Goal: Information Seeking & Learning: Learn about a topic

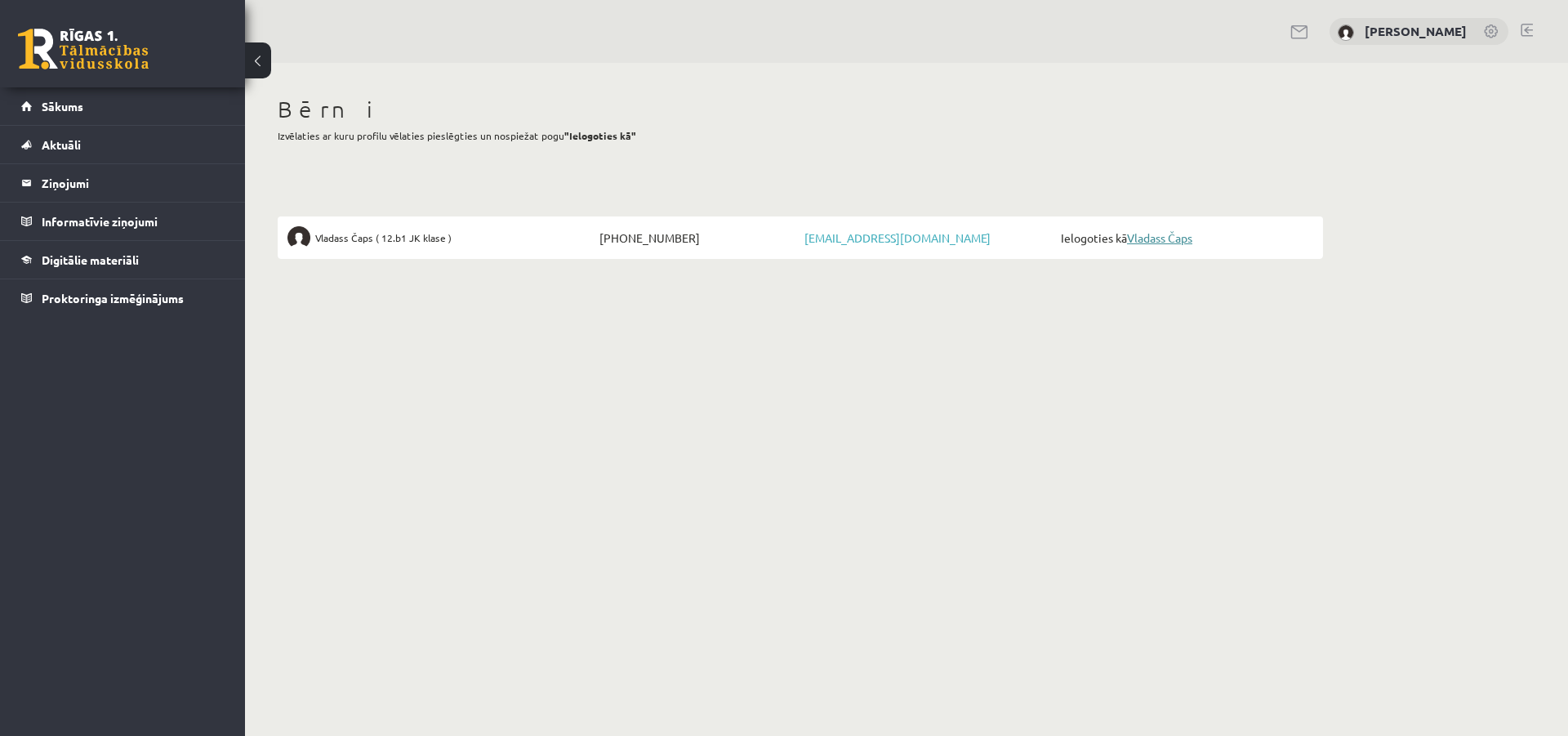
click at [1170, 234] on link "Vladass Čaps" at bounding box center [1159, 238] width 65 height 15
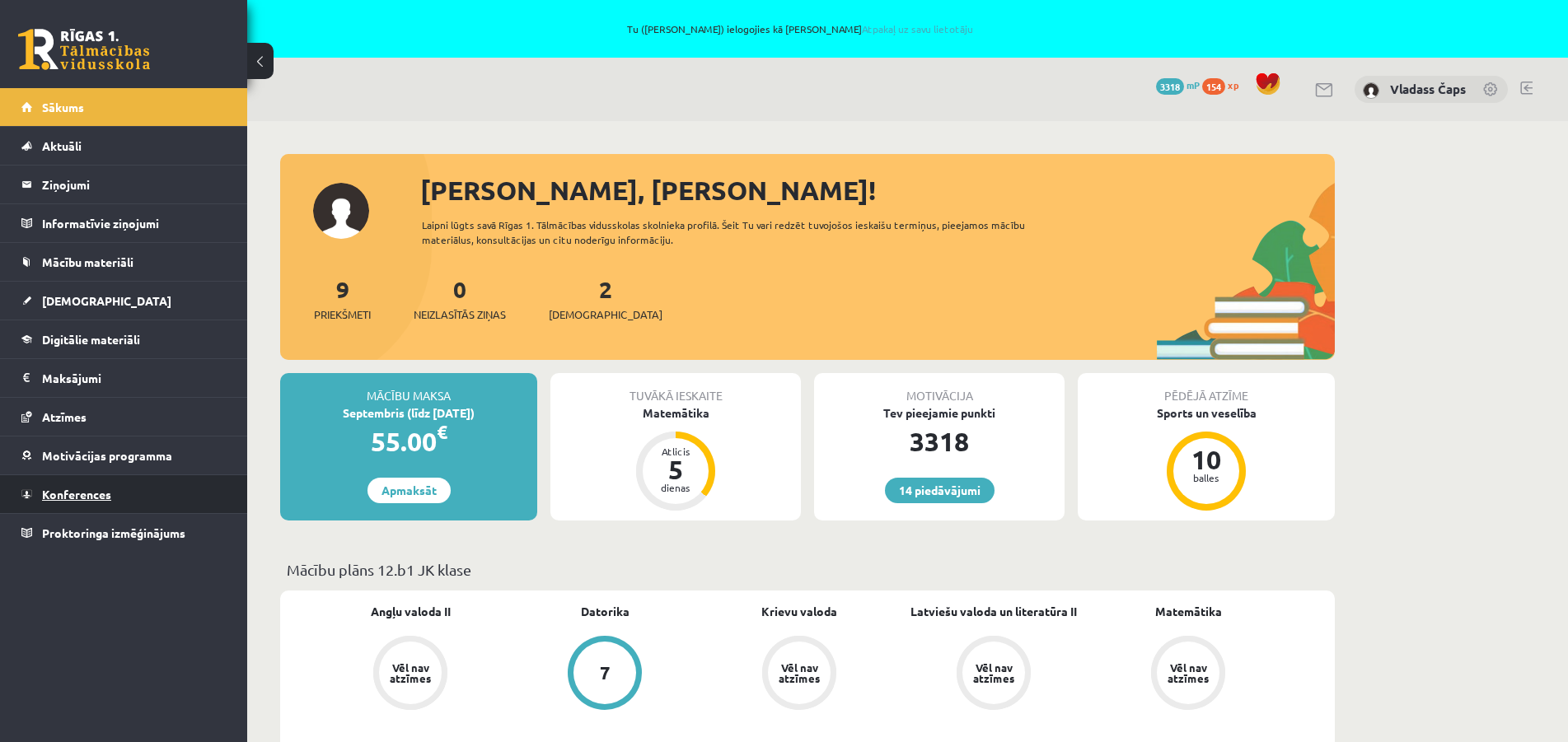
click at [87, 487] on link "Konferences" at bounding box center [124, 494] width 205 height 38
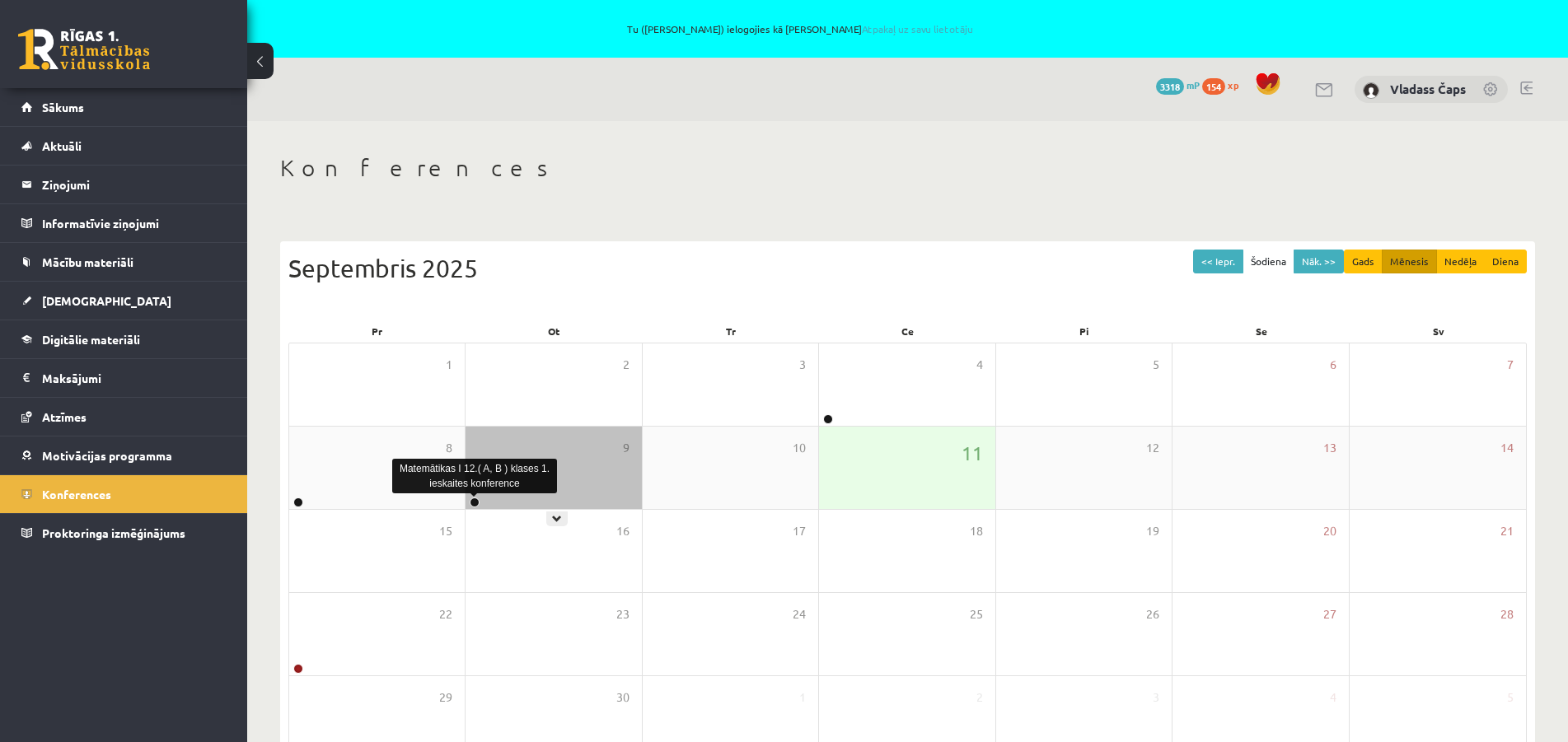
click at [477, 504] on link at bounding box center [474, 502] width 10 height 10
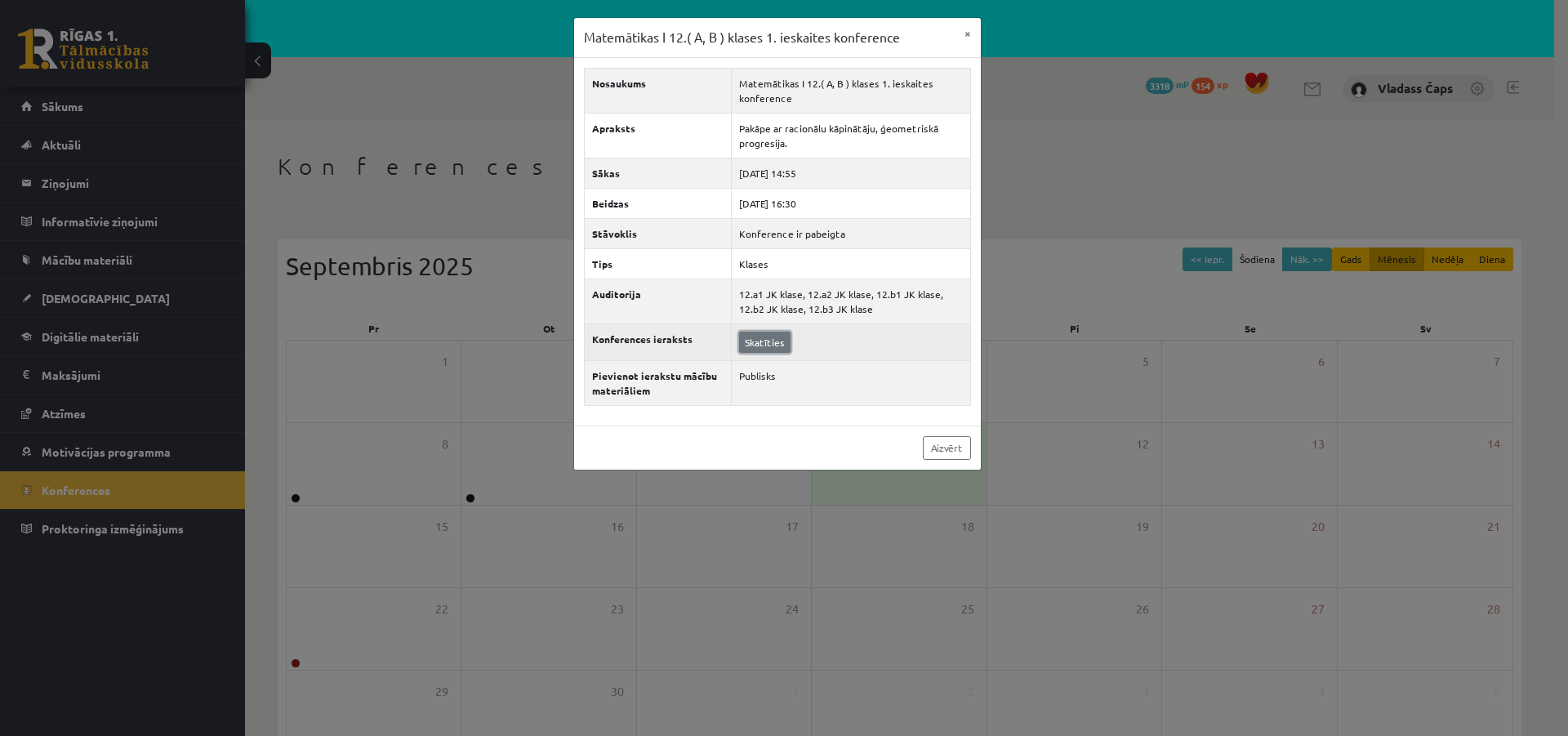
click at [767, 341] on link "Skatīties" at bounding box center [764, 342] width 51 height 21
